Goal: Communication & Community: Answer question/provide support

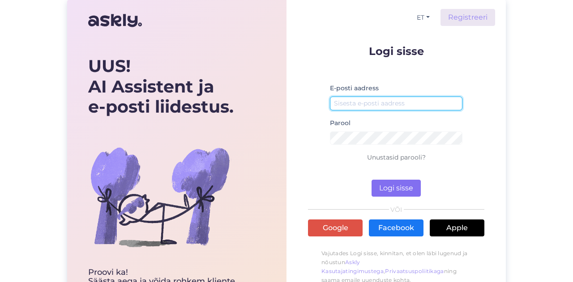
type input "[EMAIL_ADDRESS][DOMAIN_NAME]"
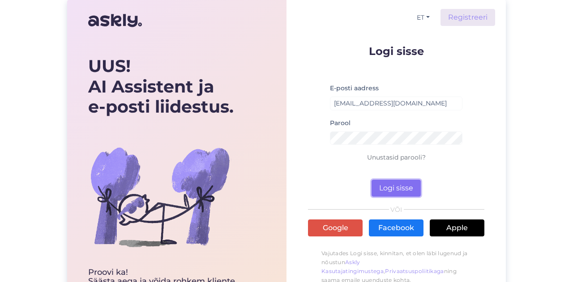
click at [406, 181] on button "Logi sisse" at bounding box center [396, 188] width 49 height 17
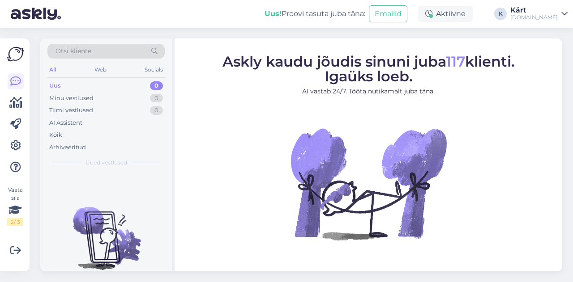
click at [546, 19] on div "[DOMAIN_NAME]" at bounding box center [533, 17] width 47 height 7
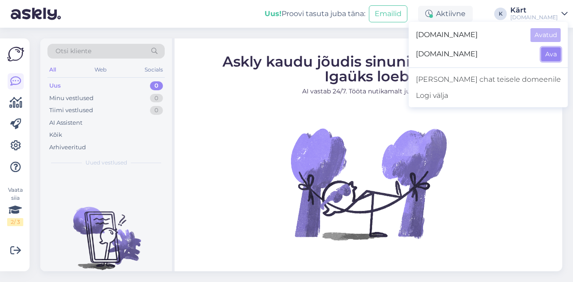
click at [548, 55] on button "Ava" at bounding box center [551, 54] width 20 height 14
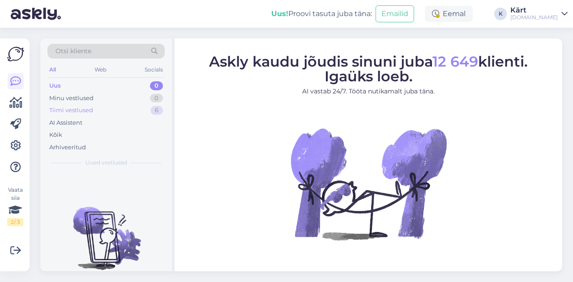
click at [90, 112] on div "Tiimi vestlused" at bounding box center [71, 110] width 44 height 9
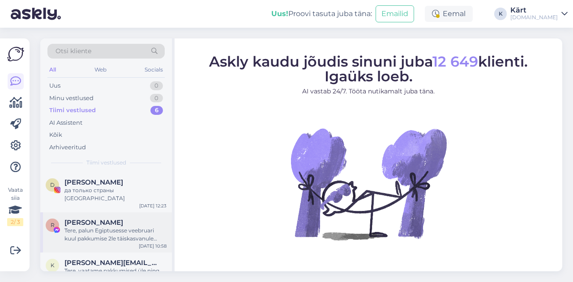
click at [94, 227] on div "Tere, palun Egiptusesse veebruari kuul pakkumise 2le täiskasvanule nädalaks ala…" at bounding box center [115, 235] width 102 height 16
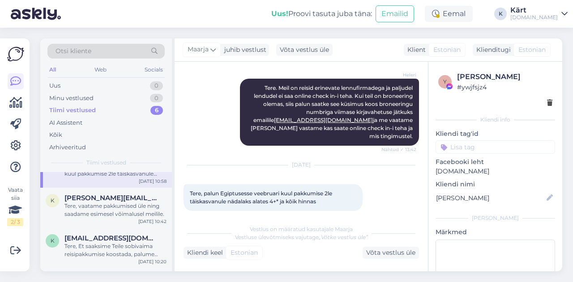
scroll to position [125, 0]
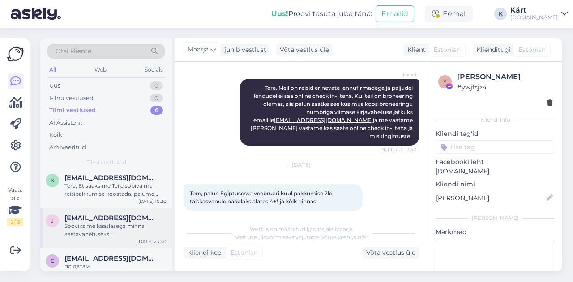
click at [98, 214] on span "[EMAIL_ADDRESS][DOMAIN_NAME]" at bounding box center [110, 218] width 93 height 8
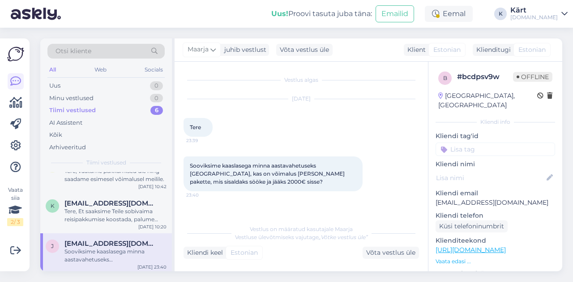
scroll to position [81, 0]
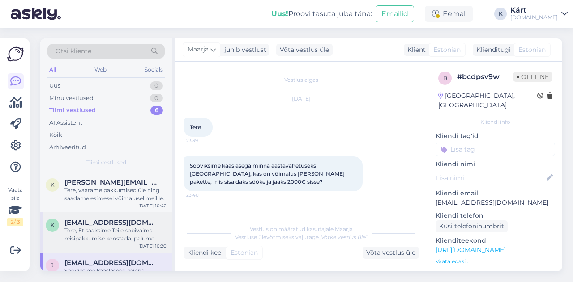
click at [114, 227] on div "Tere, Et saaksime Teile sobivaima reisipakkumise koostada, palume täpsustada ve…" at bounding box center [115, 235] width 102 height 16
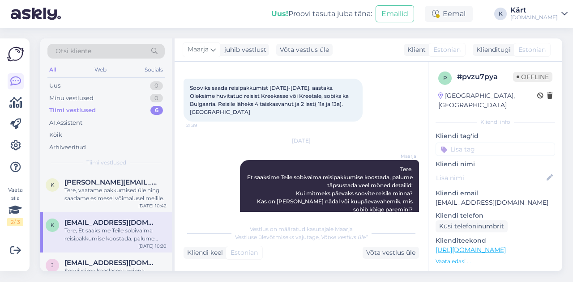
scroll to position [31, 0]
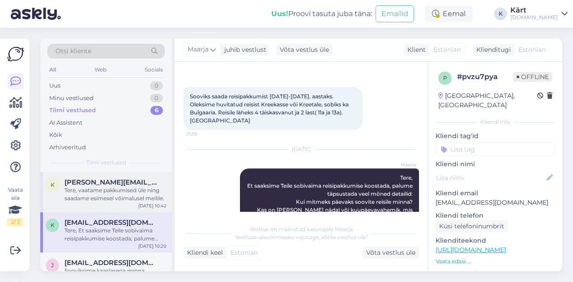
click at [138, 195] on div "k [PERSON_NAME][EMAIL_ADDRESS][DOMAIN_NAME] Tere, vaatame pakkumised üle ning s…" at bounding box center [106, 192] width 132 height 40
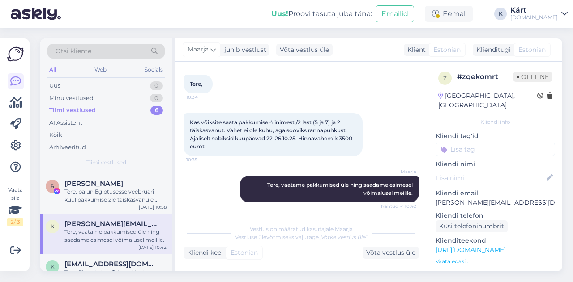
scroll to position [0, 0]
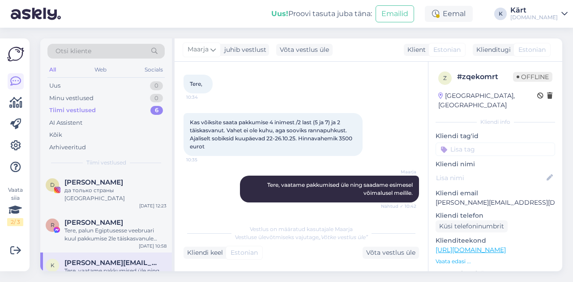
click at [96, 253] on div "k [PERSON_NAME][EMAIL_ADDRESS][DOMAIN_NAME] Tere, vaatame pakkumised üle ning s…" at bounding box center [106, 273] width 132 height 40
